Goal: Find specific page/section: Find specific page/section

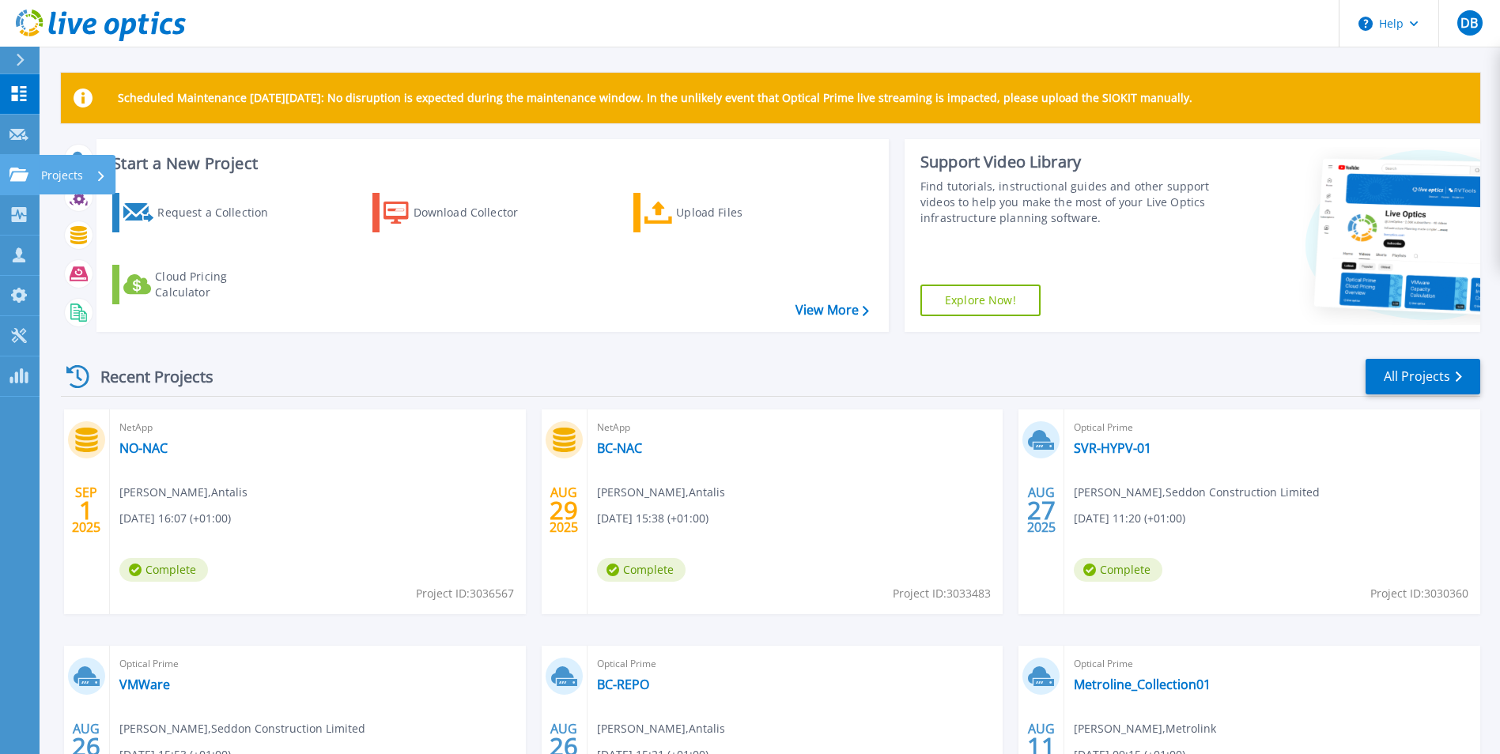
click at [21, 178] on icon at bounding box center [18, 174] width 19 height 13
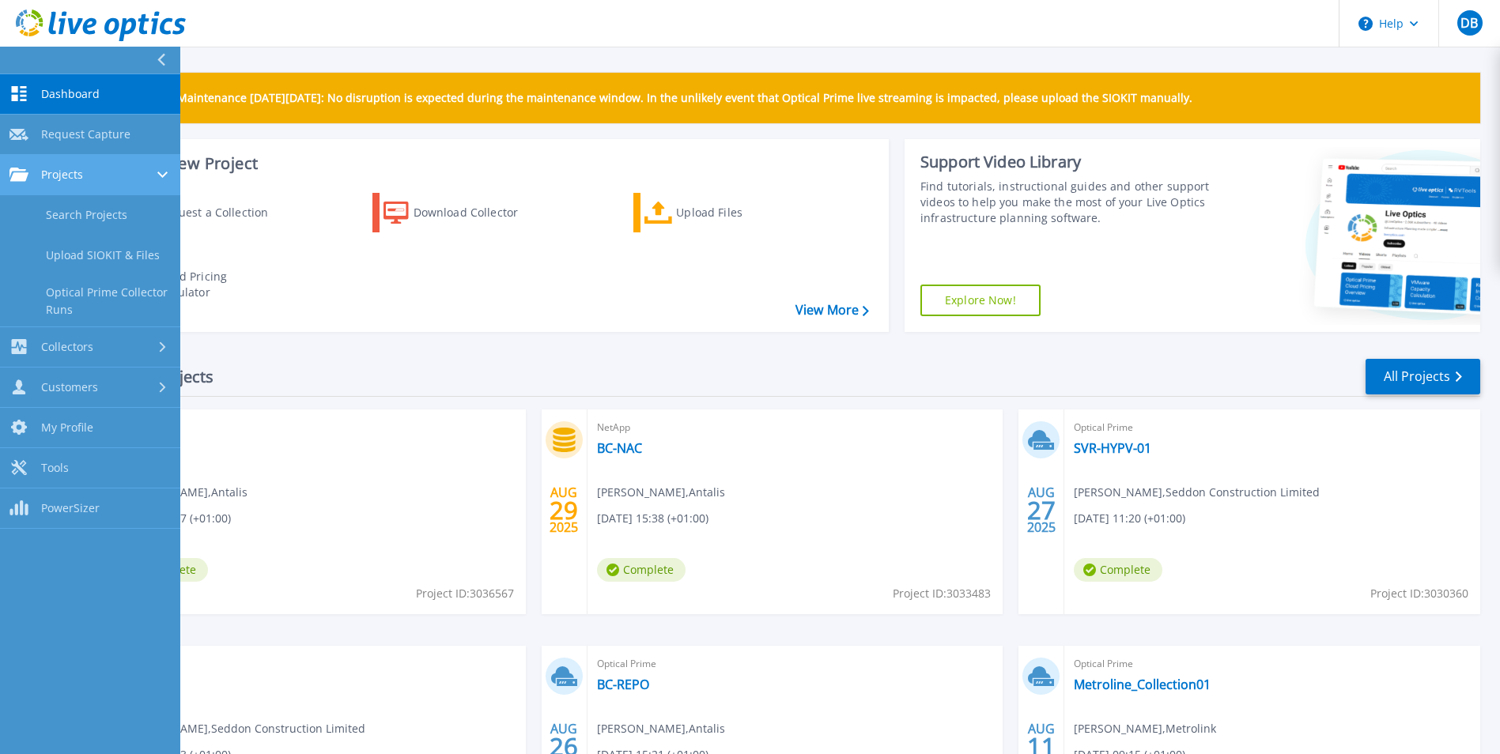
click at [135, 181] on div "Projects" at bounding box center [89, 175] width 161 height 14
click at [78, 217] on link "Search Projects" at bounding box center [90, 215] width 180 height 40
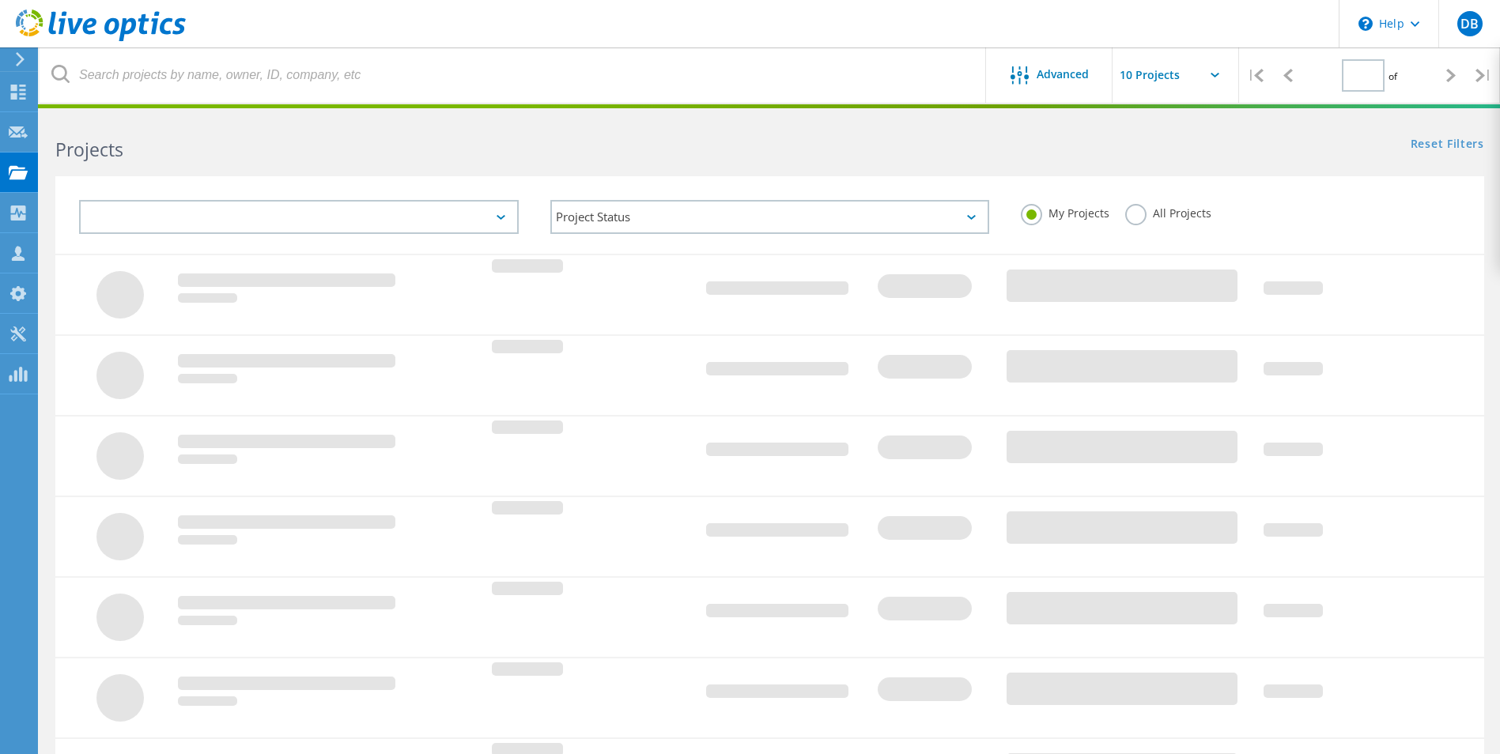
type input "1"
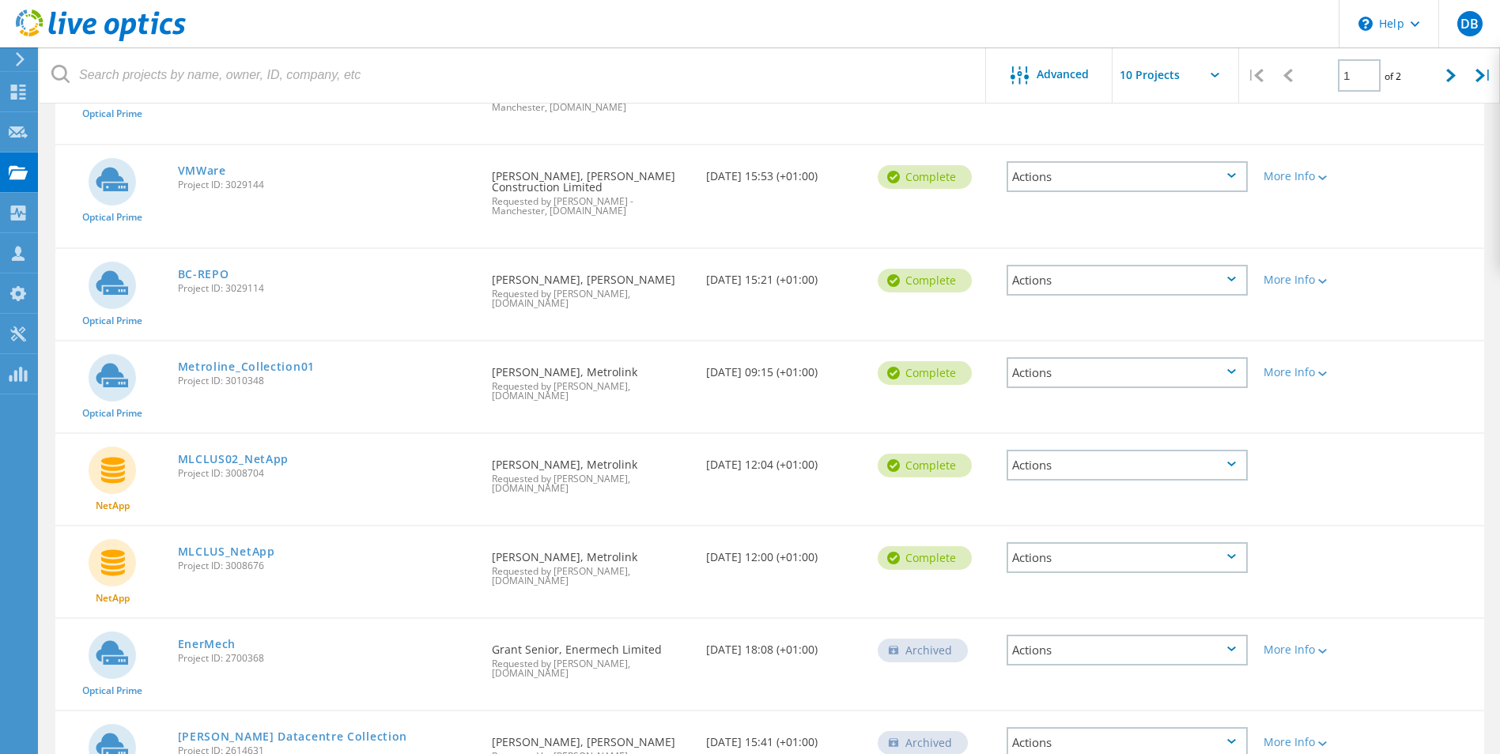
scroll to position [489, 0]
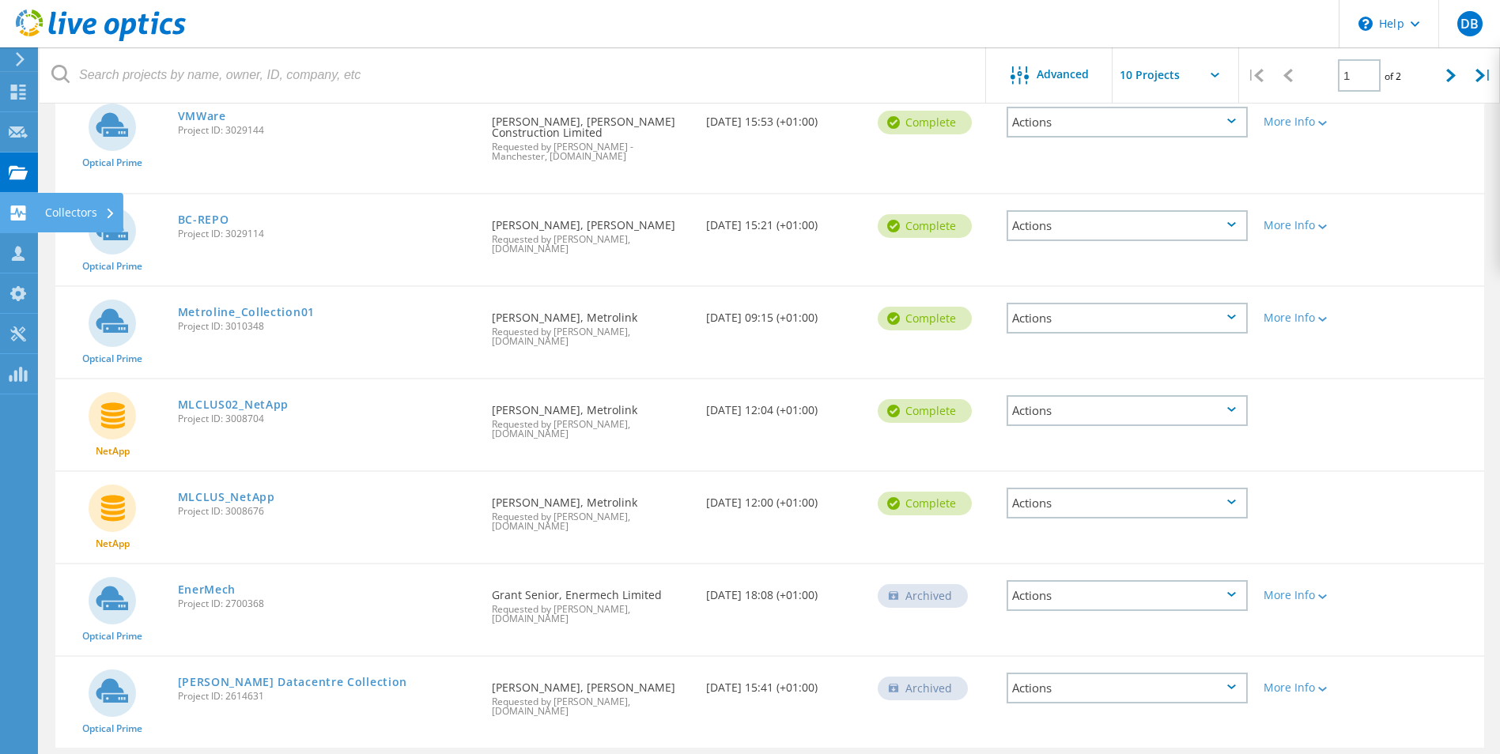
click at [51, 209] on div "Collectors" at bounding box center [80, 212] width 70 height 11
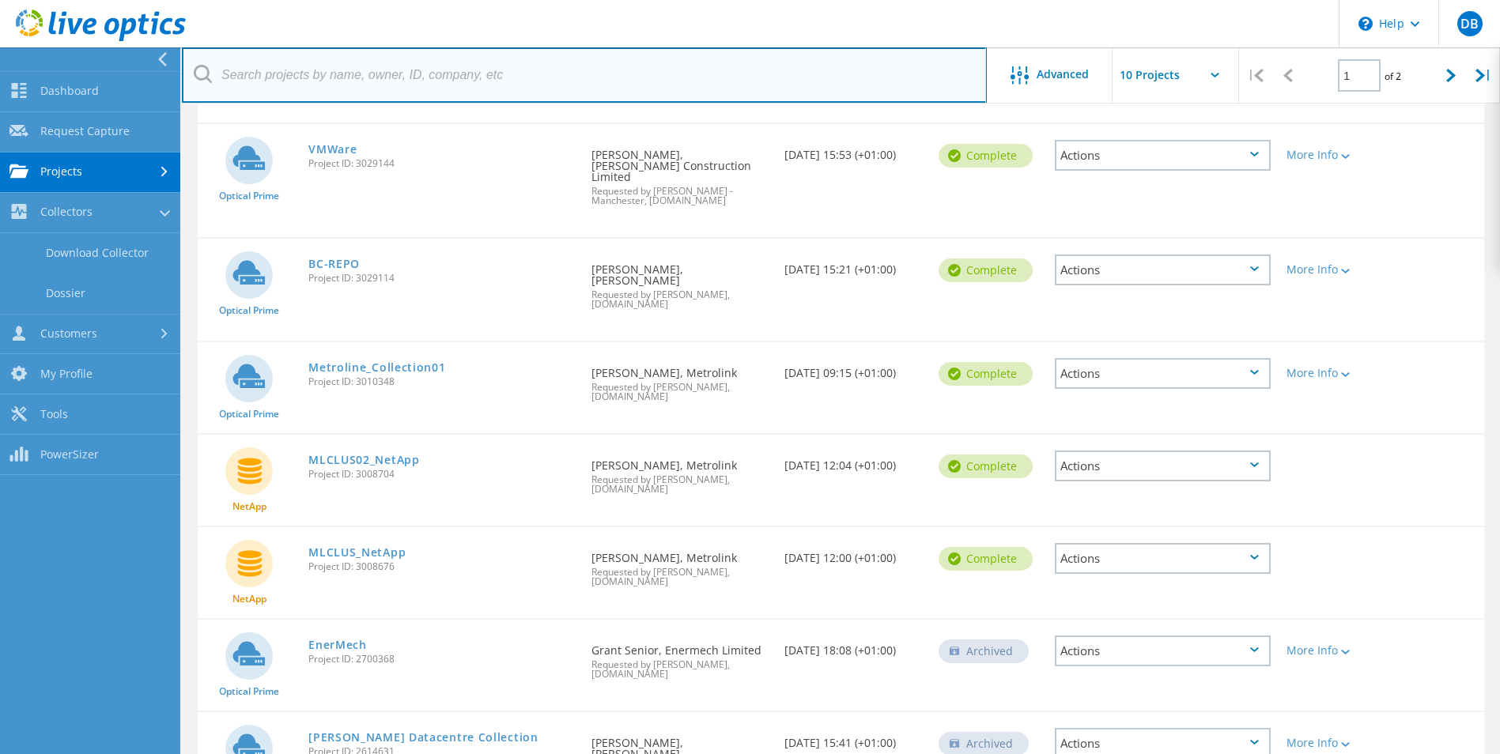
click at [274, 87] on input "text" at bounding box center [584, 74] width 805 height 55
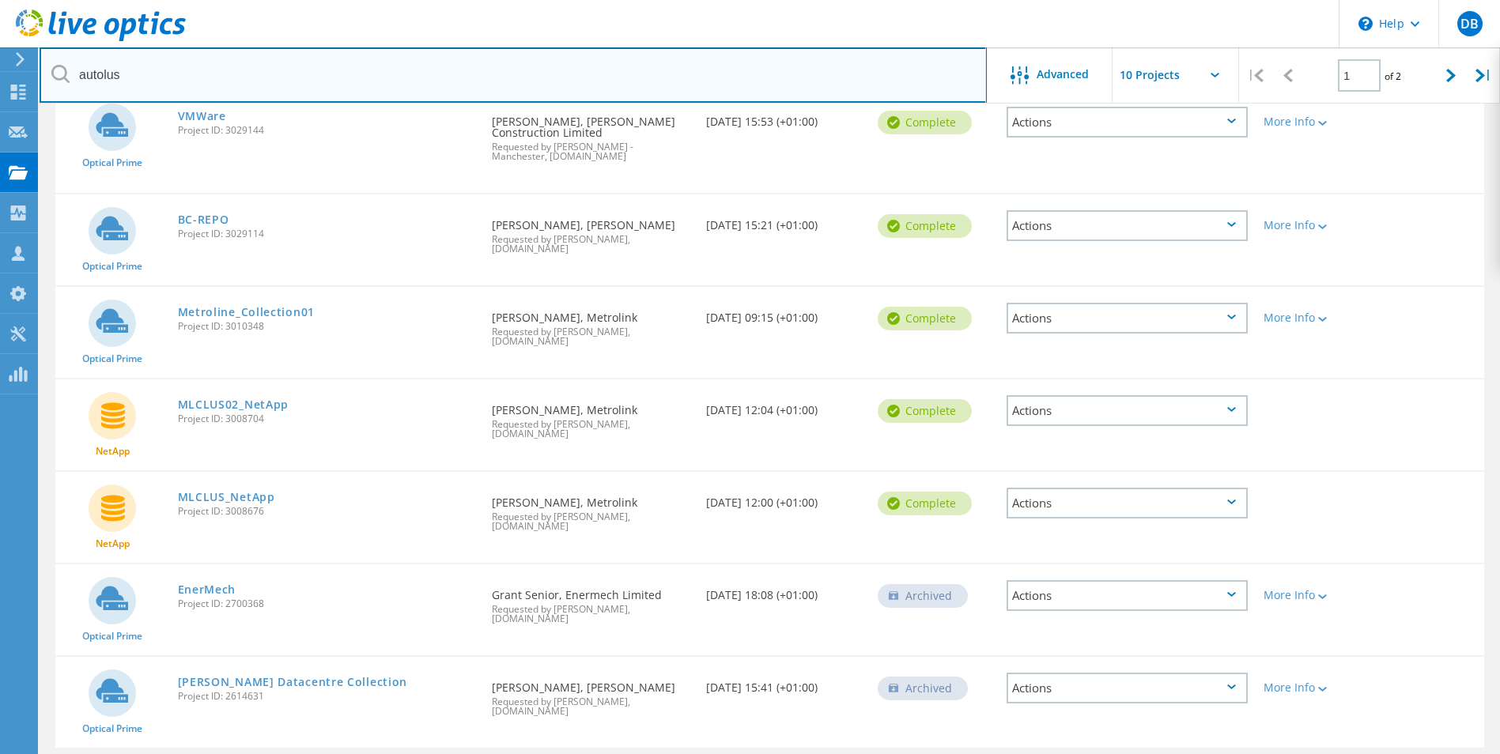
type input "autolus"
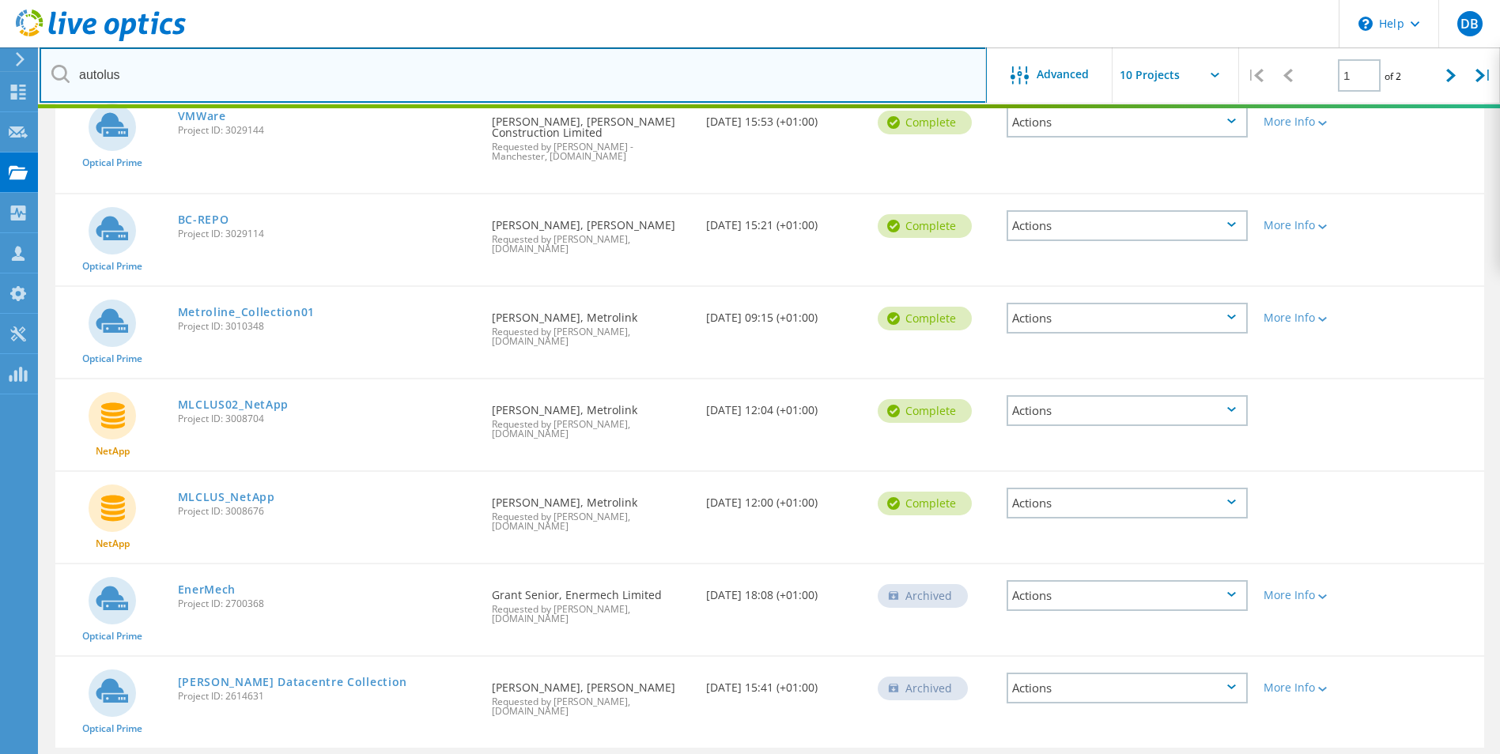
scroll to position [43, 0]
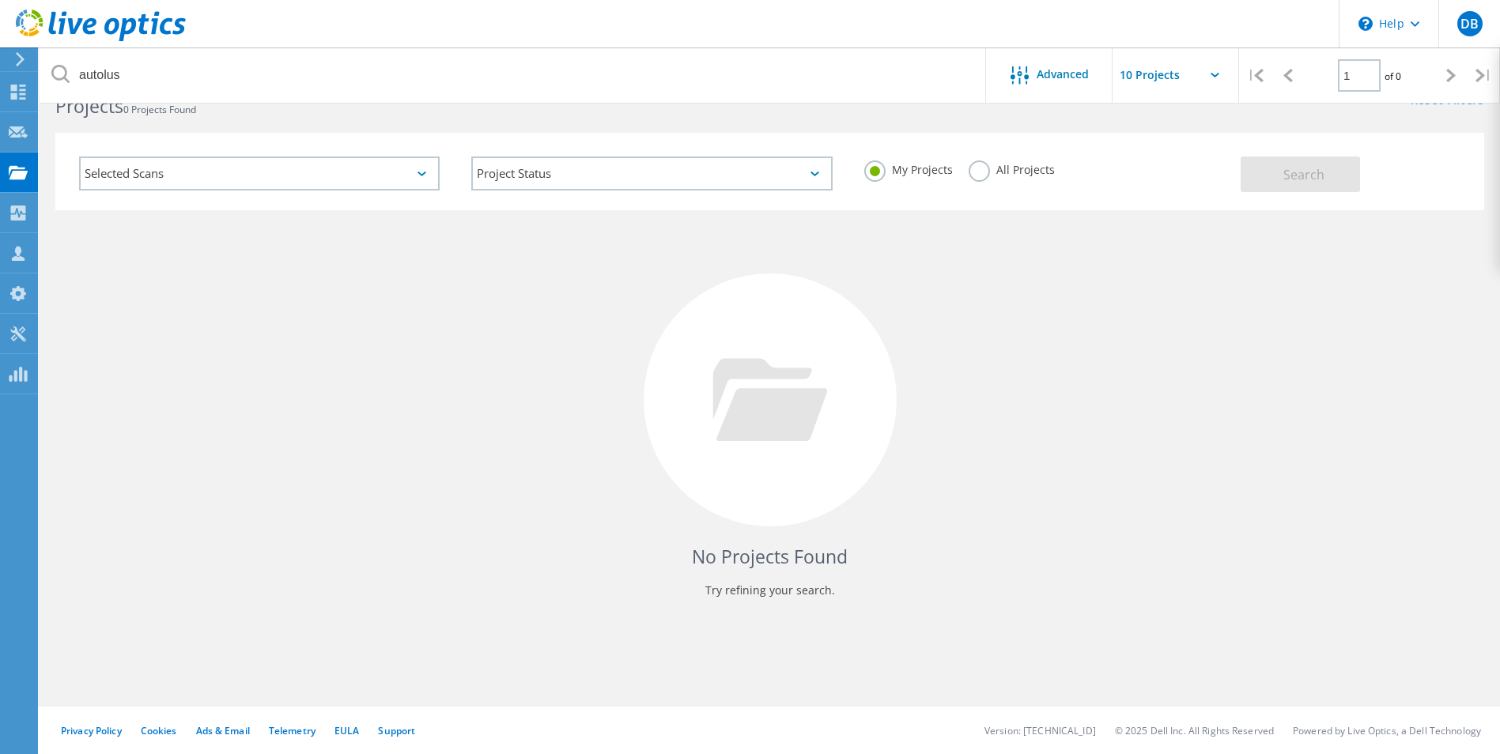
click at [980, 168] on label "All Projects" at bounding box center [1011, 167] width 86 height 15
click at [0, 0] on input "All Projects" at bounding box center [0, 0] width 0 height 0
click at [1279, 173] on button "Search" at bounding box center [1299, 175] width 119 height 36
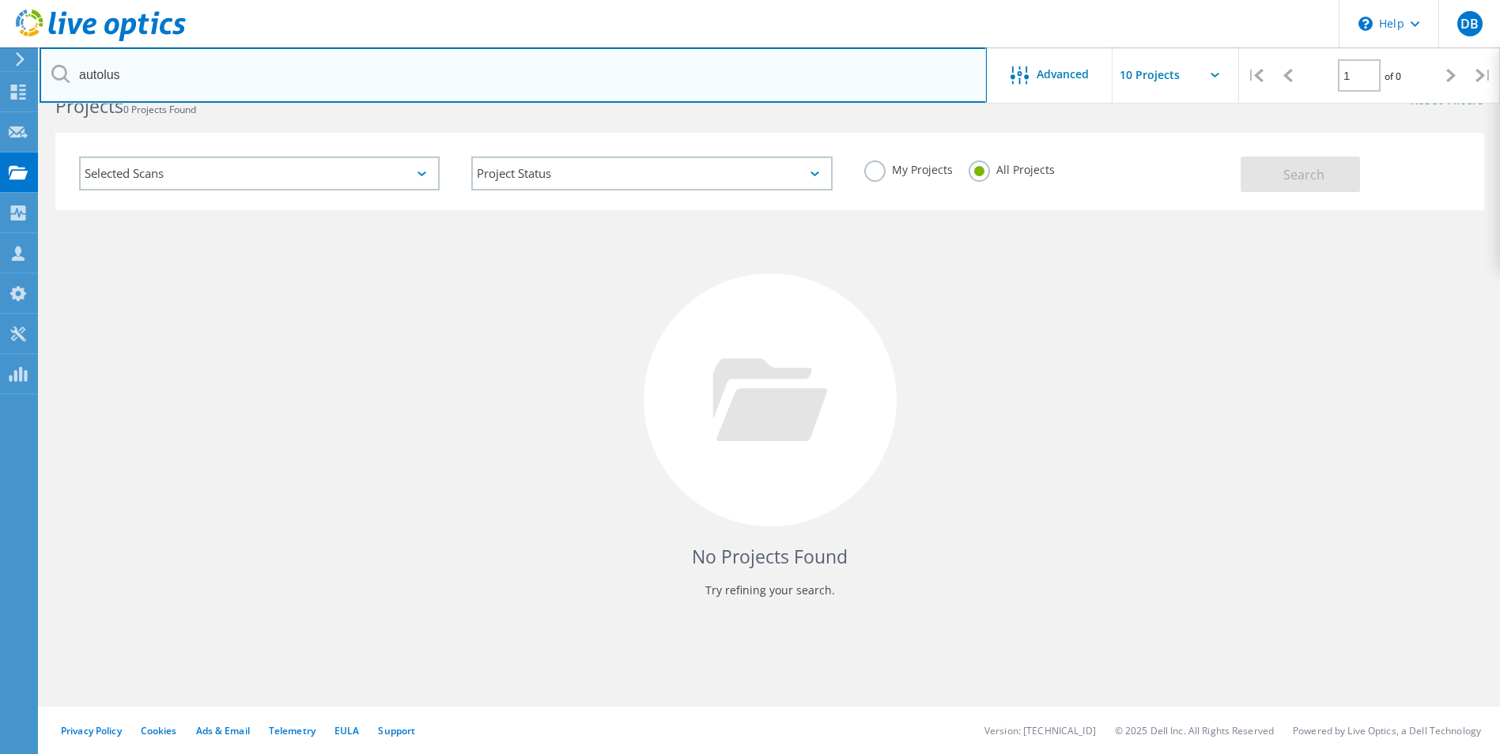
click at [194, 74] on input "autolus" at bounding box center [513, 74] width 947 height 55
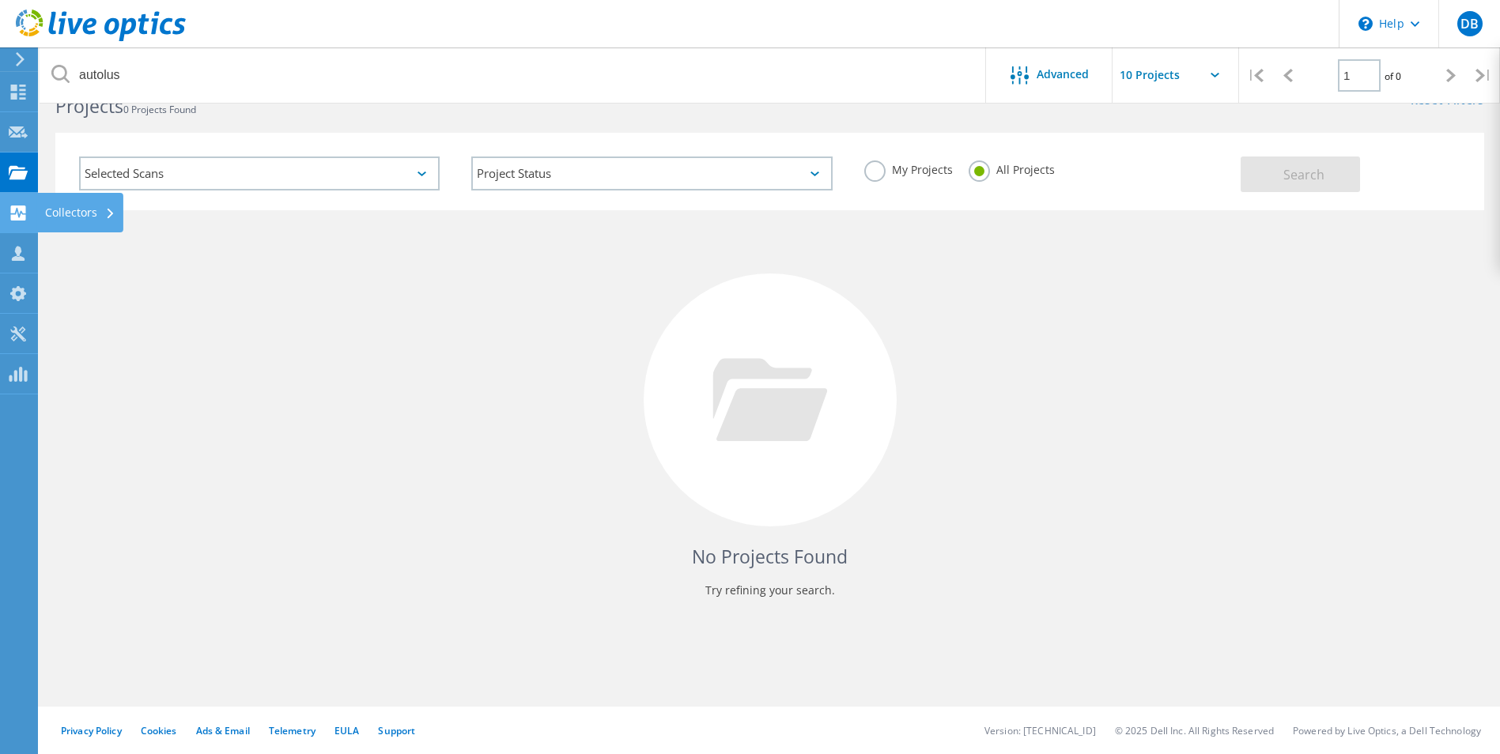
click at [25, 209] on use at bounding box center [18, 213] width 15 height 15
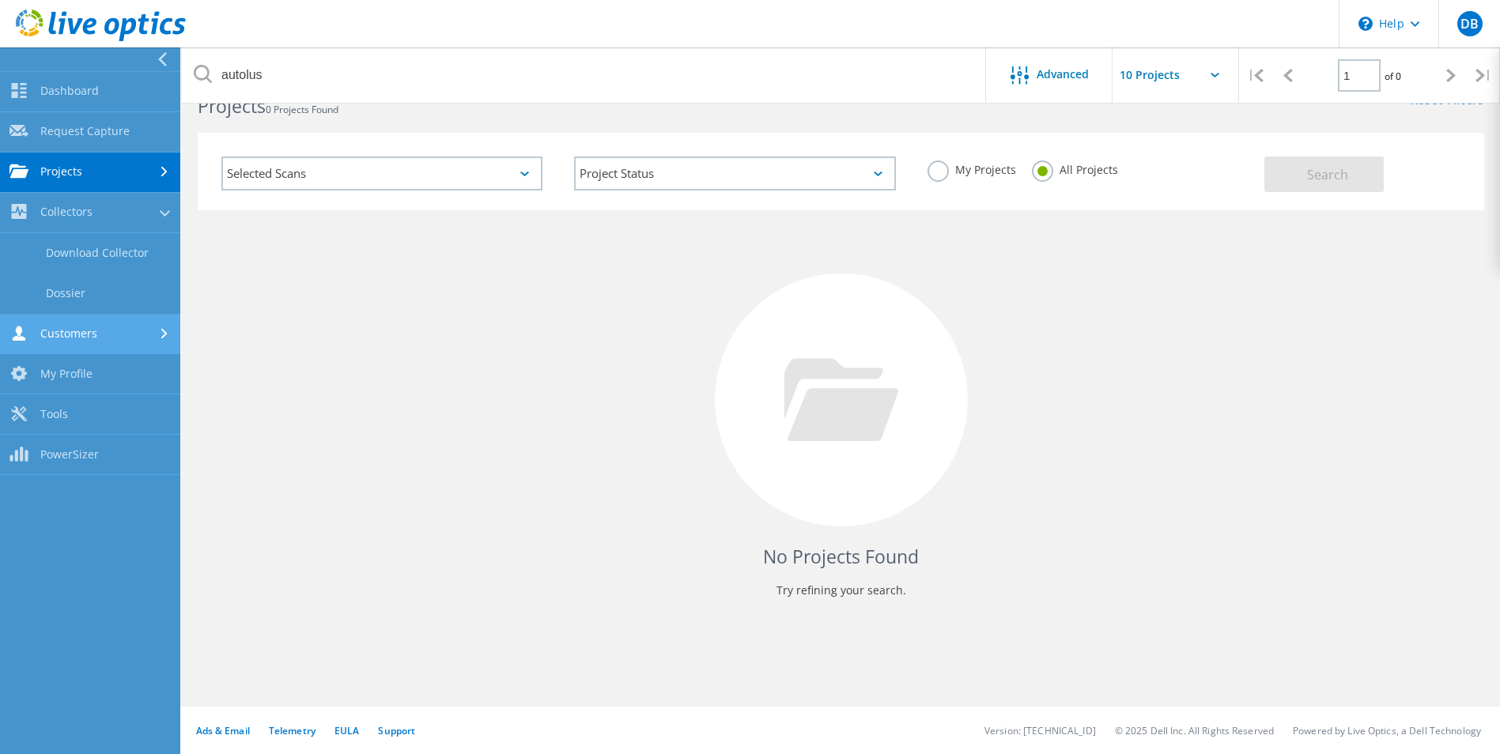
click at [96, 330] on link "Customers" at bounding box center [90, 335] width 180 height 40
click at [98, 330] on link "Search & Manage Users" at bounding box center [90, 339] width 180 height 51
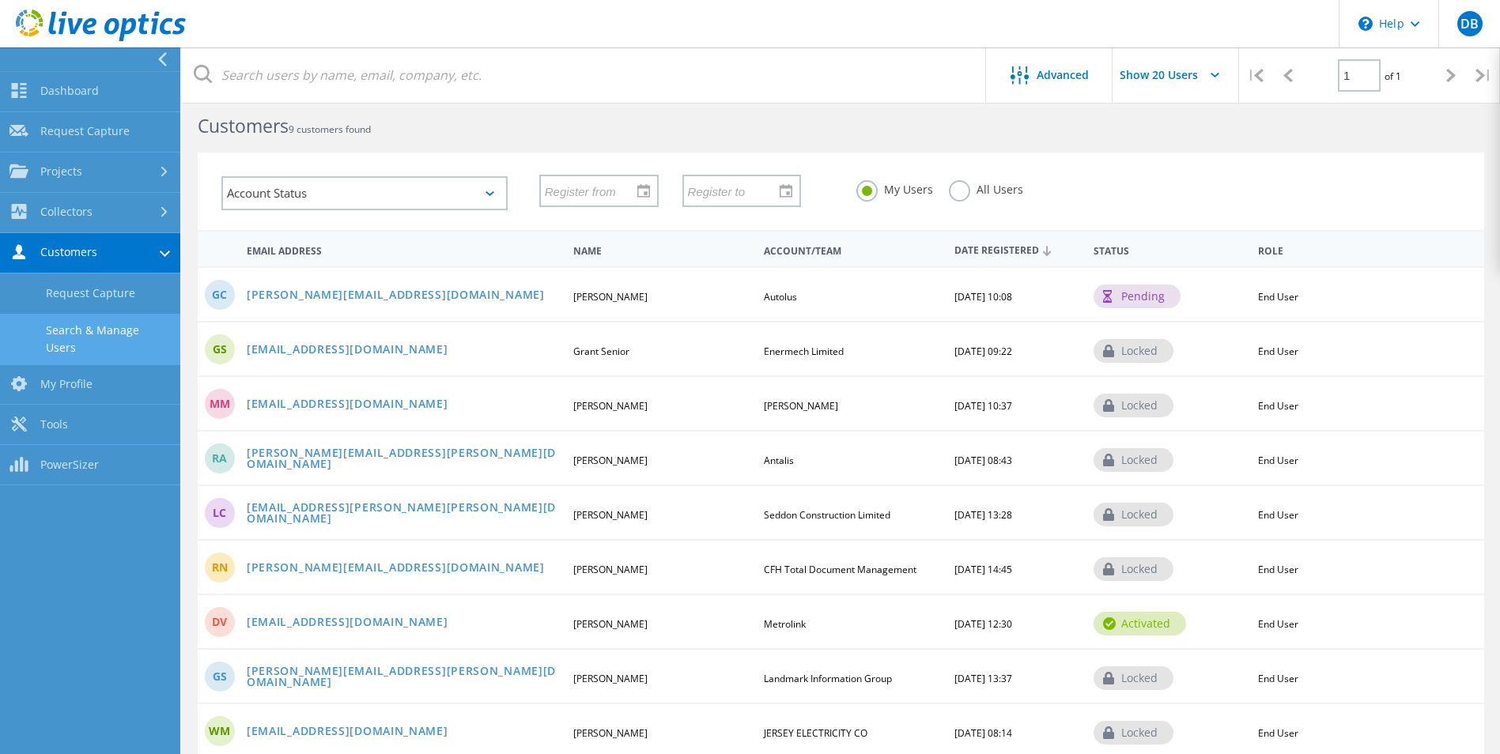
scroll to position [37, 0]
